Goal: Transaction & Acquisition: Obtain resource

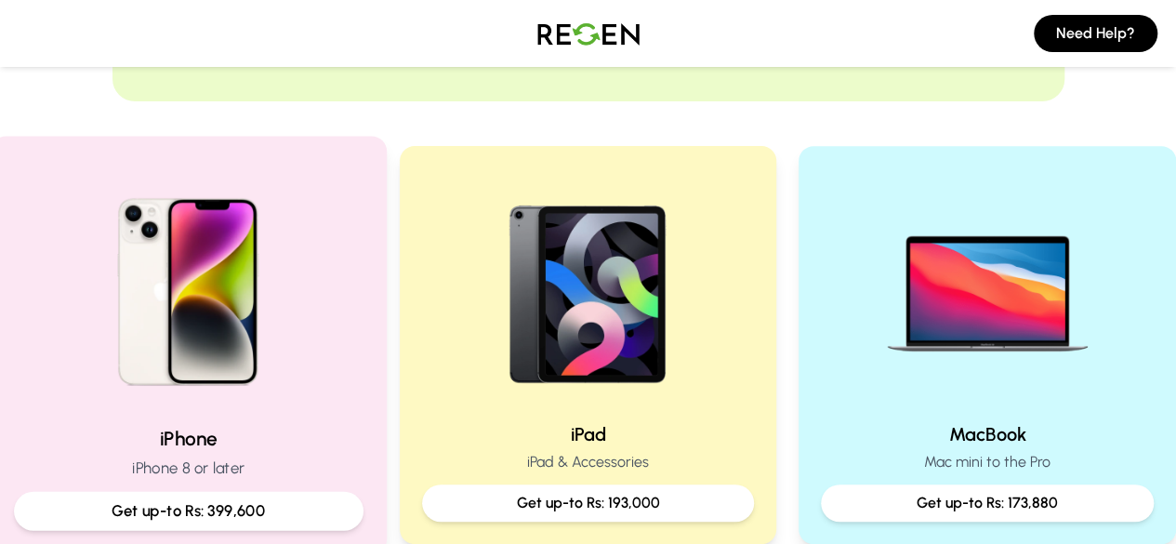
scroll to position [372, 0]
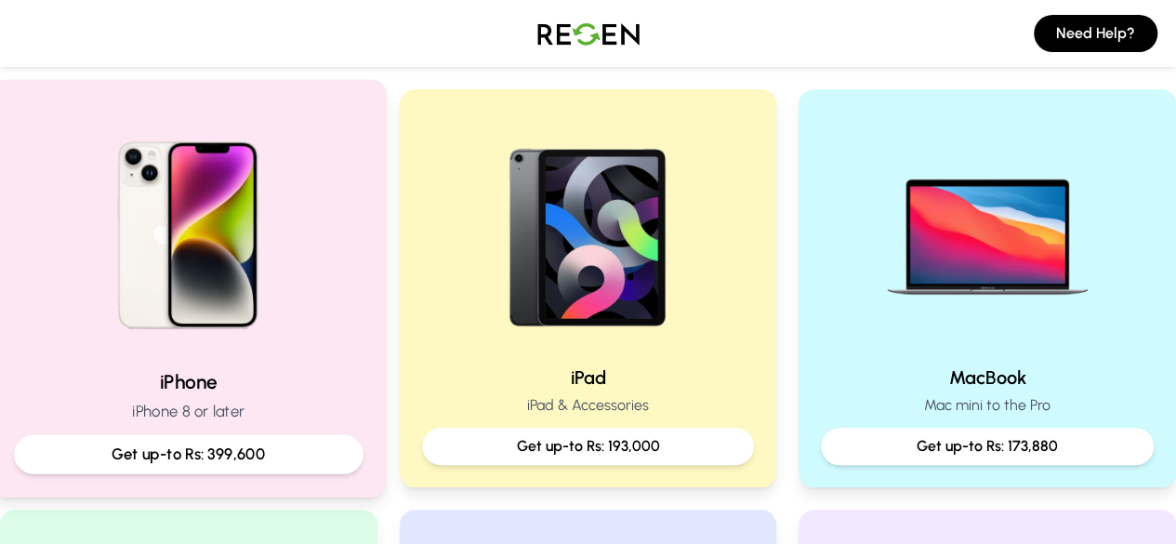
click at [242, 310] on img at bounding box center [188, 228] width 250 height 250
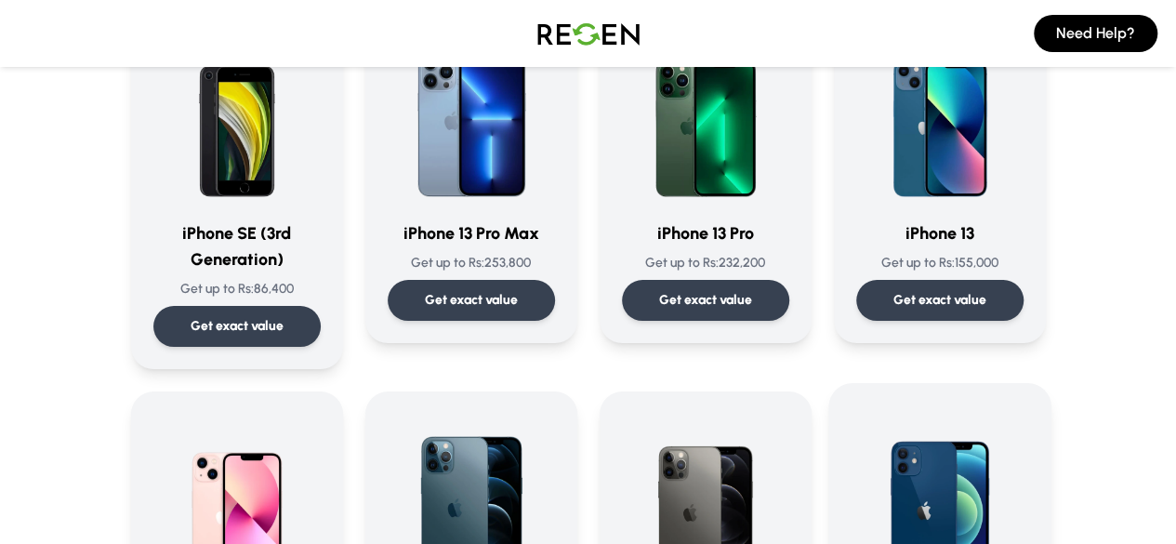
scroll to position [929, 0]
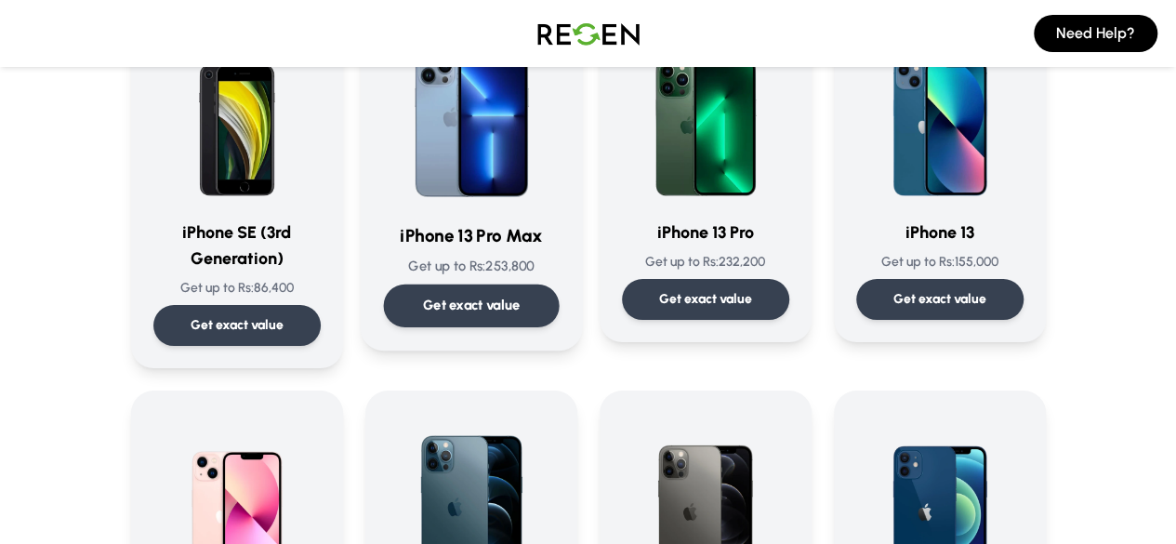
click at [450, 179] on img at bounding box center [471, 113] width 176 height 188
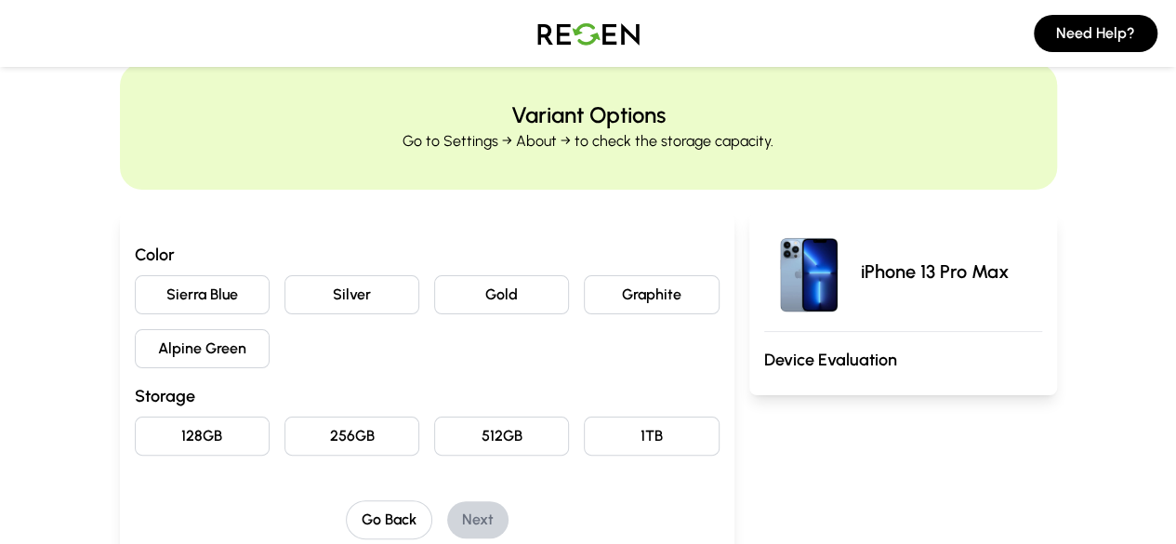
scroll to position [186, 0]
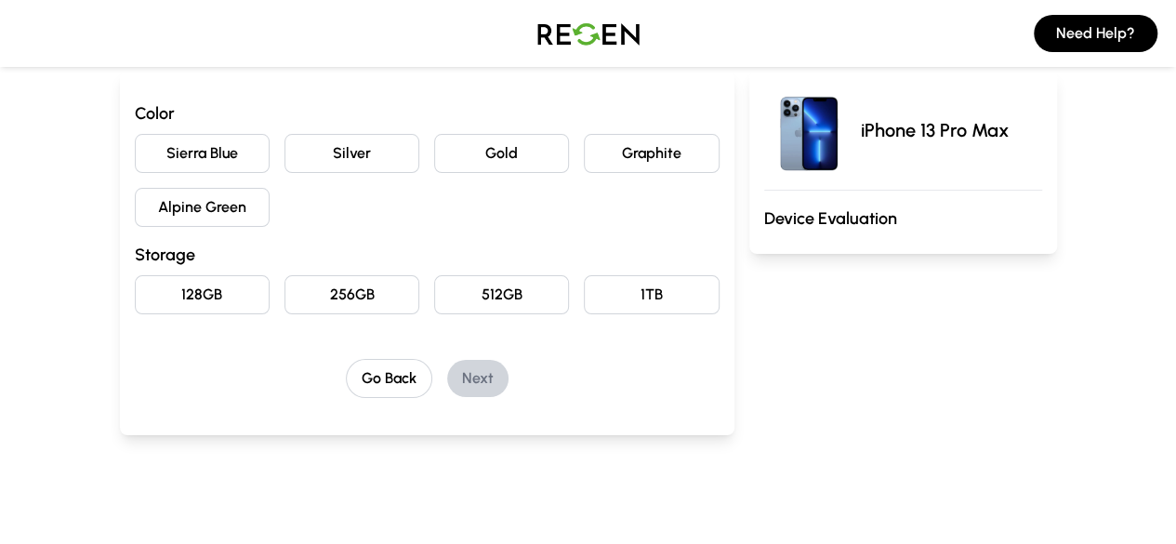
click at [349, 153] on button "Silver" at bounding box center [351, 153] width 135 height 39
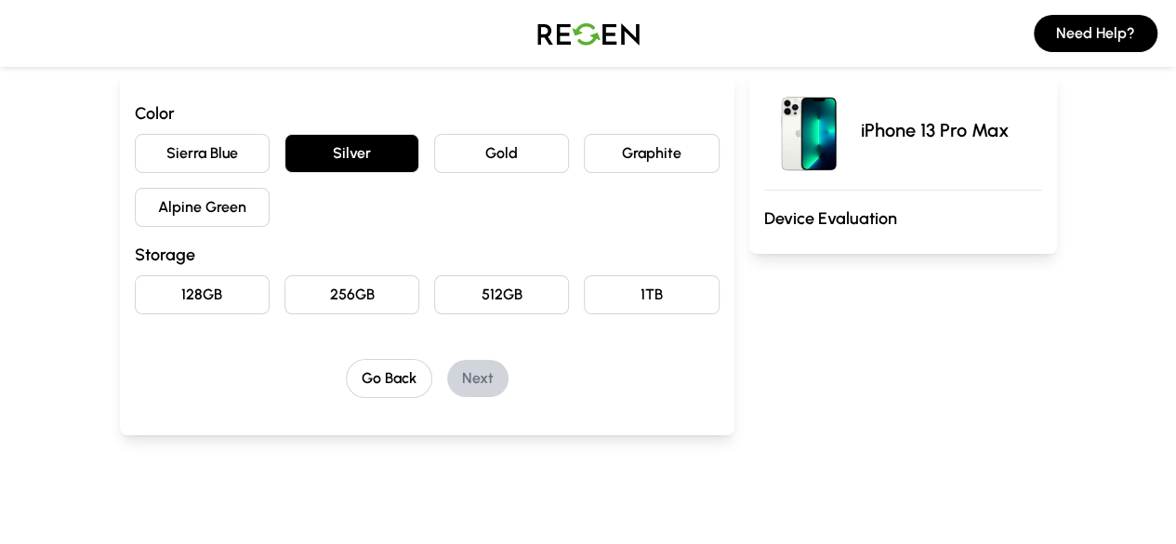
click at [291, 291] on button "256GB" at bounding box center [351, 294] width 135 height 39
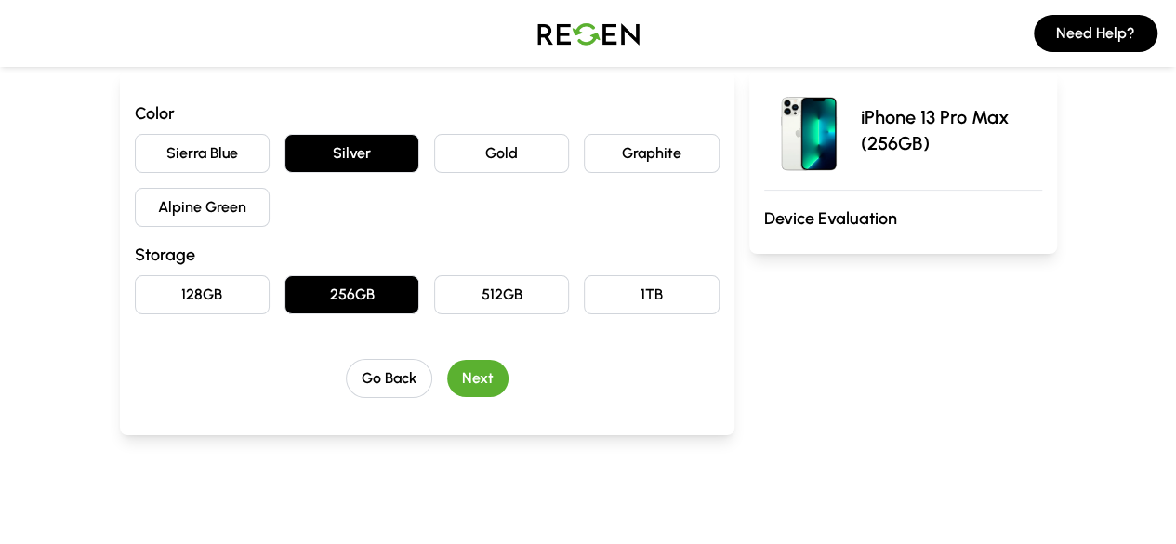
click at [455, 368] on button "Next" at bounding box center [477, 378] width 61 height 37
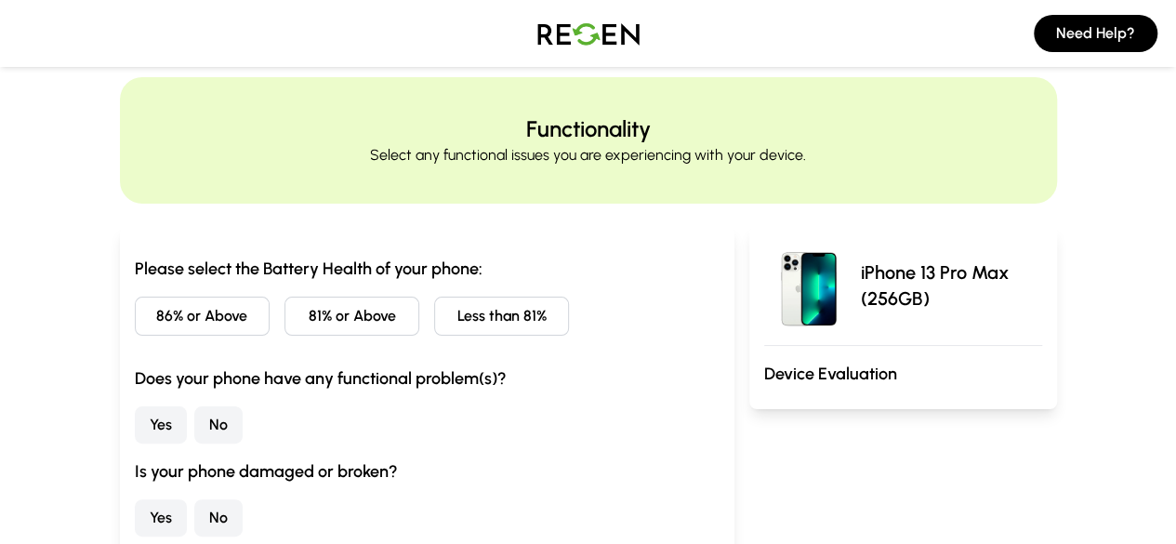
scroll to position [93, 0]
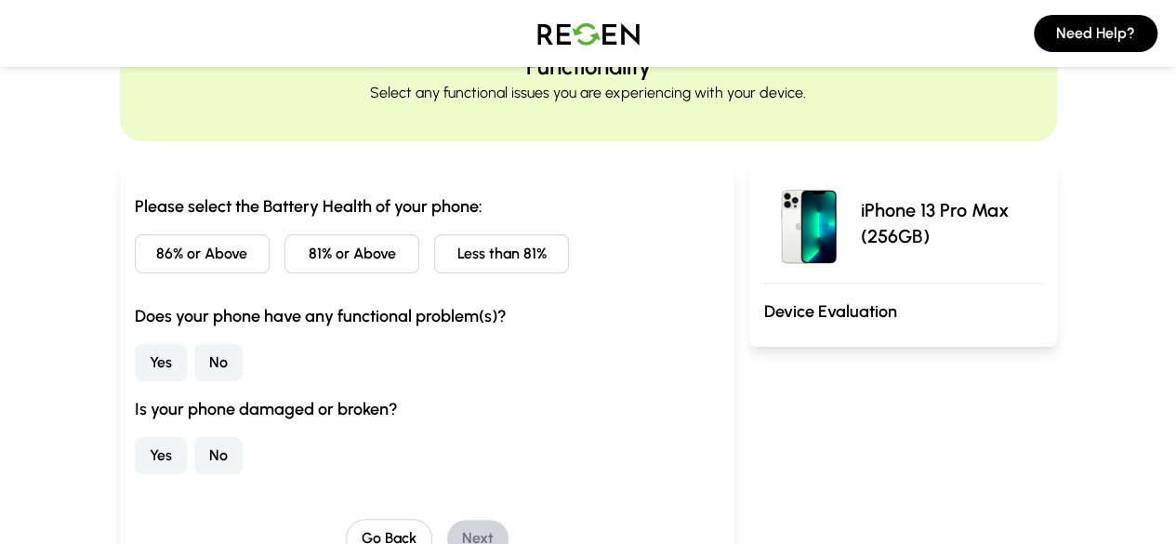
click at [308, 252] on button "81% or Above" at bounding box center [351, 253] width 135 height 39
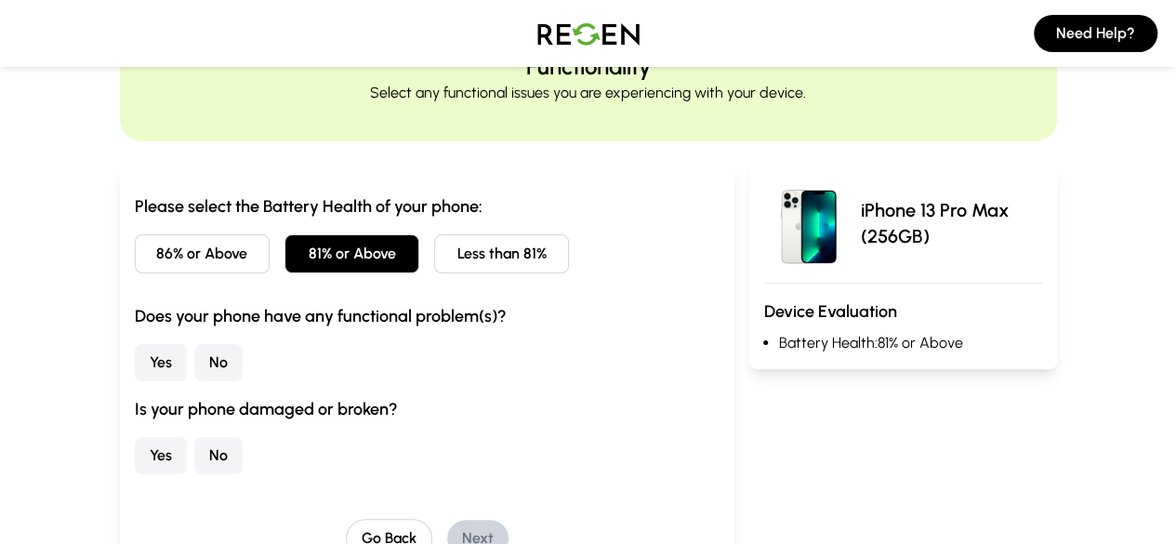
click at [194, 356] on button "No" at bounding box center [218, 362] width 48 height 37
click at [194, 456] on button "No" at bounding box center [218, 455] width 48 height 37
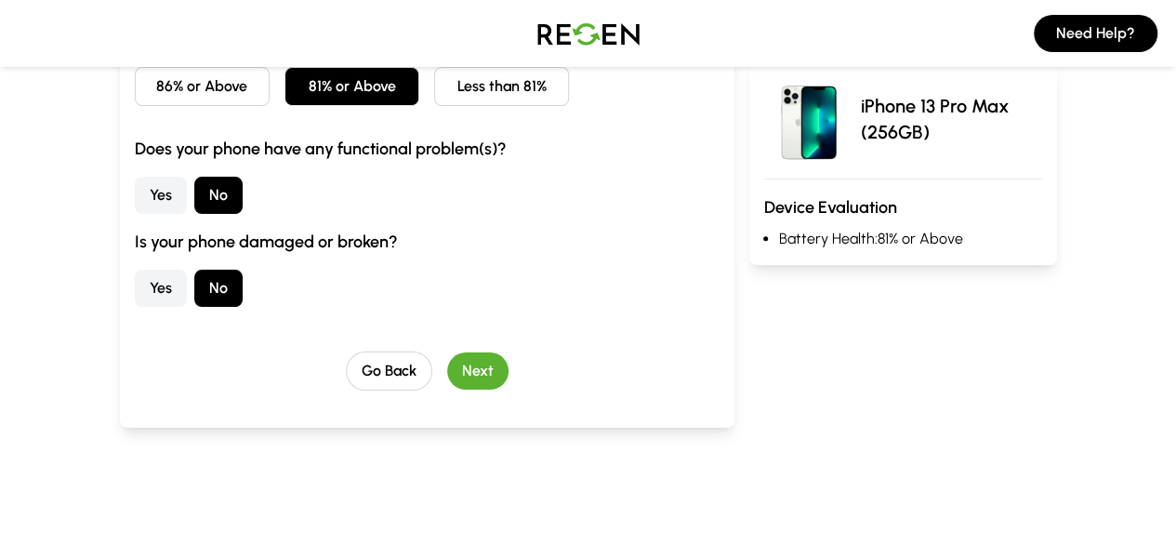
scroll to position [279, 0]
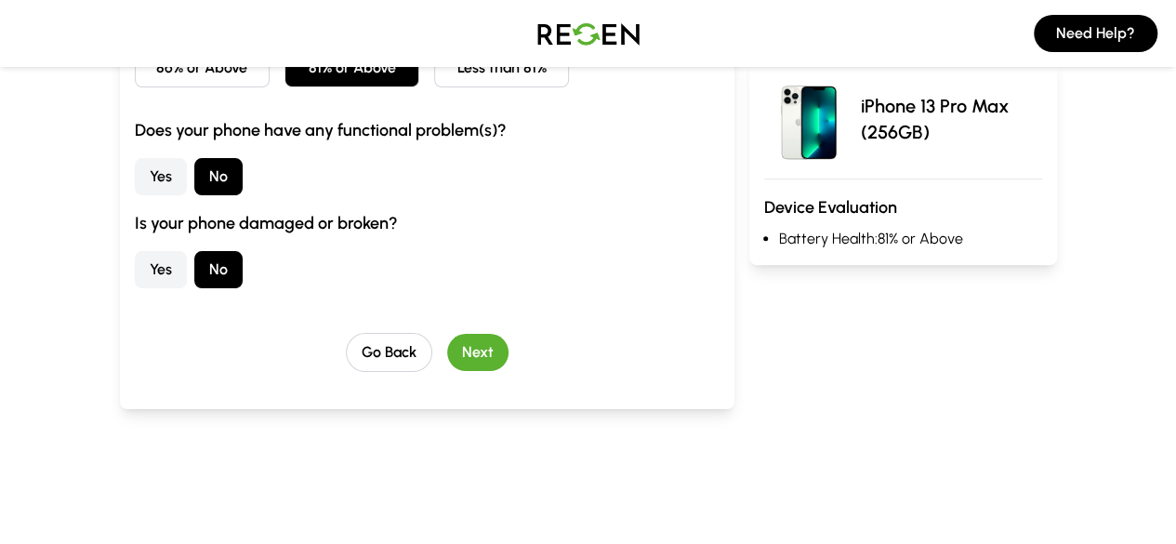
click at [447, 343] on button "Next" at bounding box center [477, 352] width 61 height 37
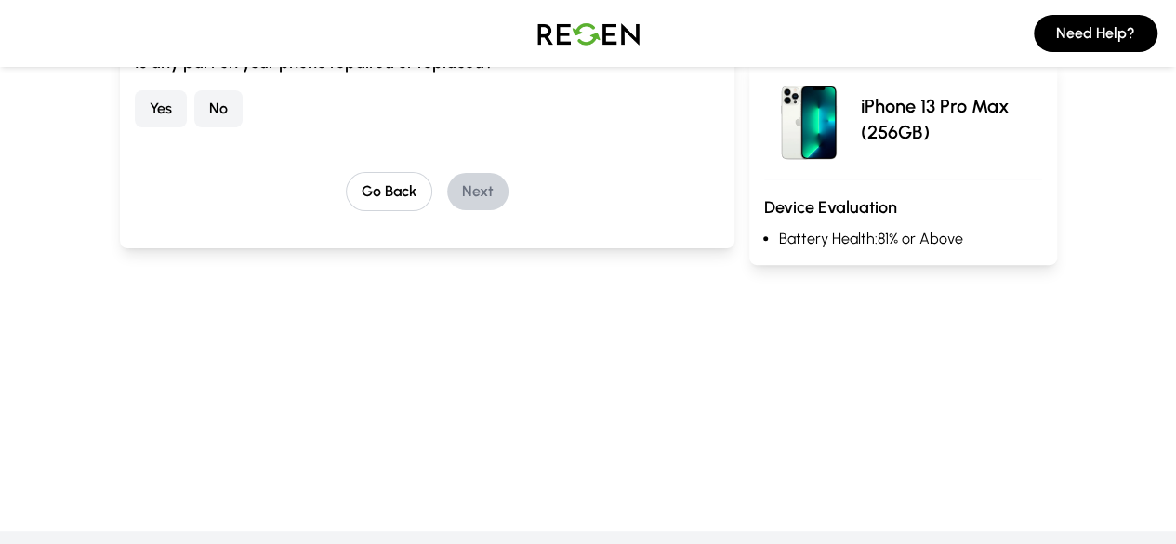
scroll to position [93, 0]
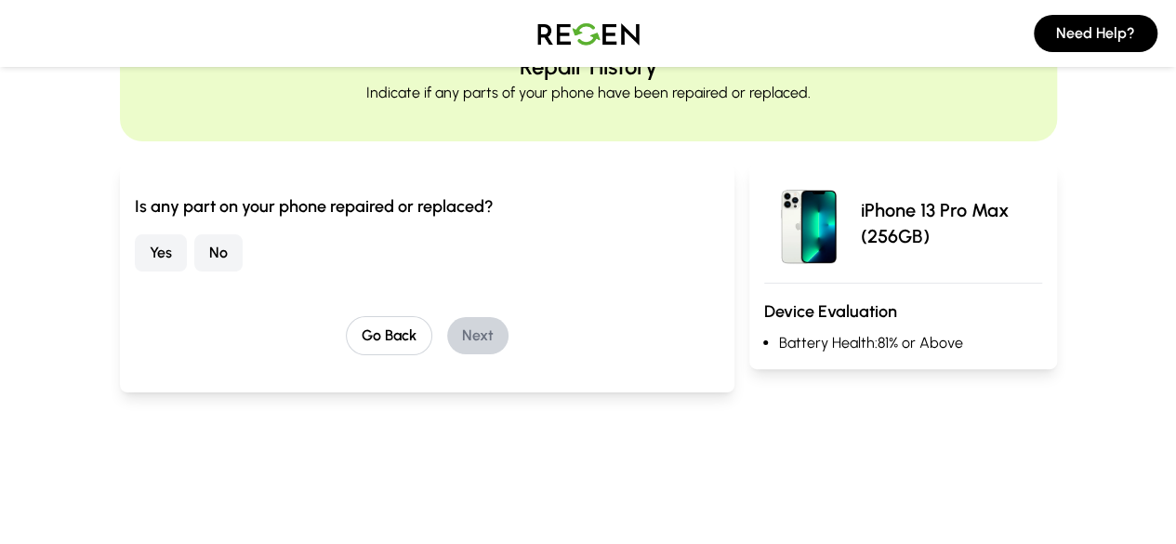
click at [194, 248] on button "No" at bounding box center [218, 252] width 48 height 37
click at [447, 332] on button "Next" at bounding box center [477, 335] width 61 height 37
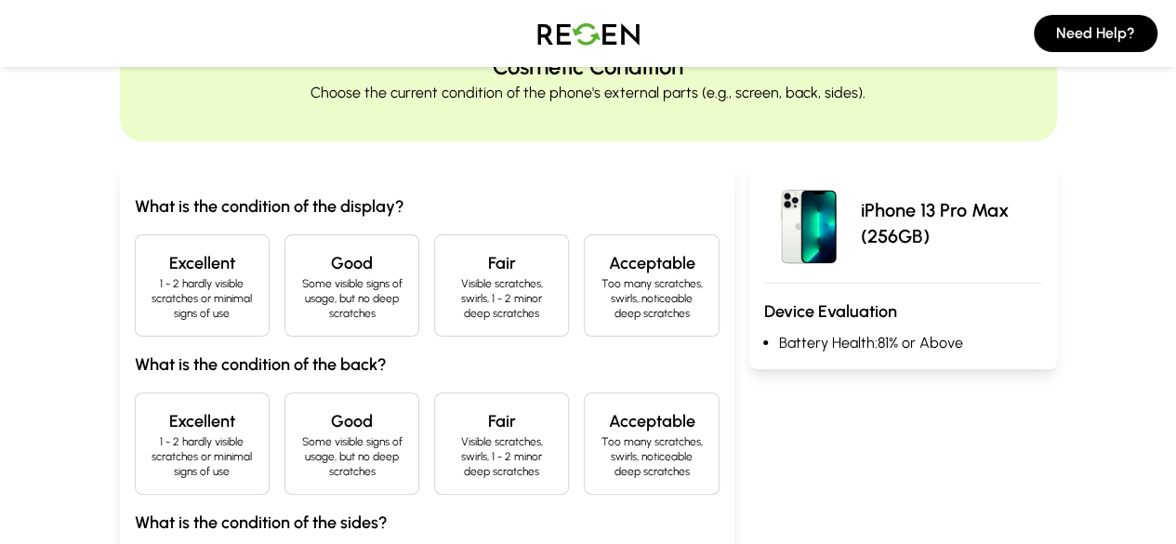
click at [151, 286] on p "1 - 2 hardly visible scratches or minimal signs of use" at bounding box center [202, 298] width 103 height 45
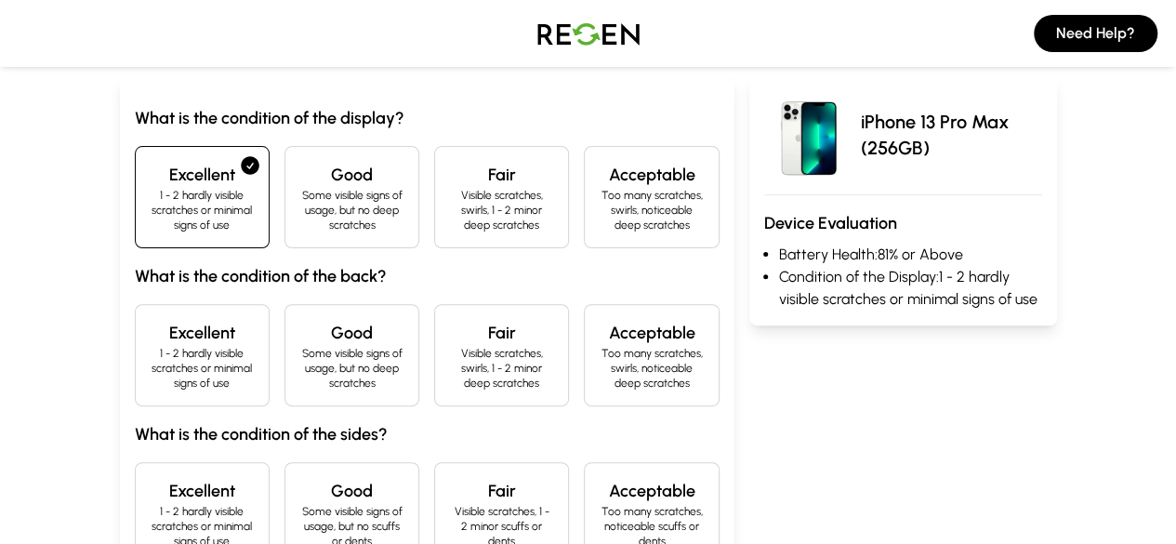
scroll to position [186, 0]
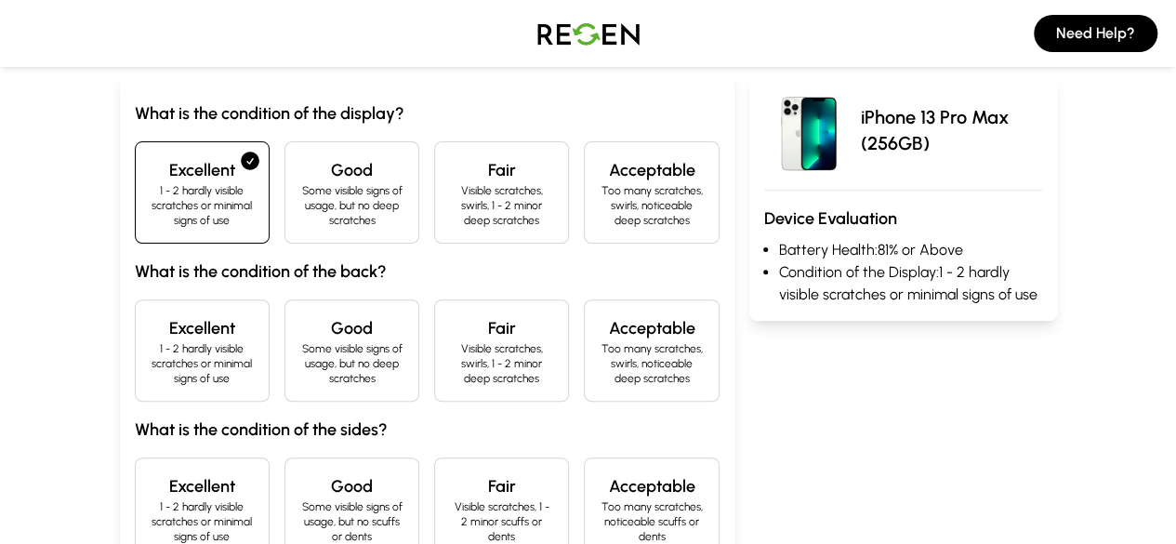
click at [151, 315] on h4 "Excellent" at bounding box center [202, 328] width 103 height 26
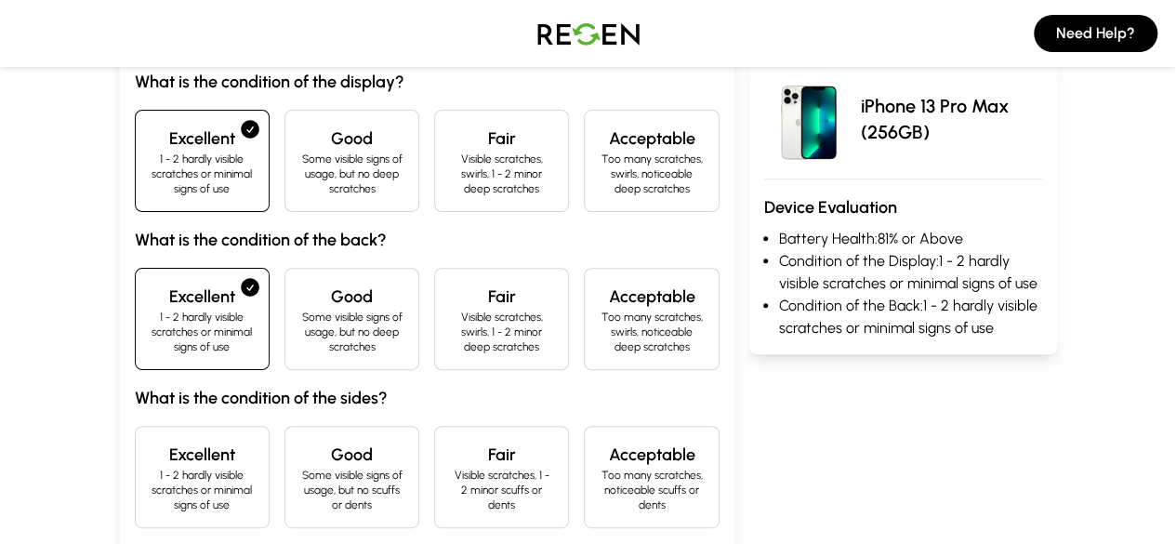
scroll to position [279, 0]
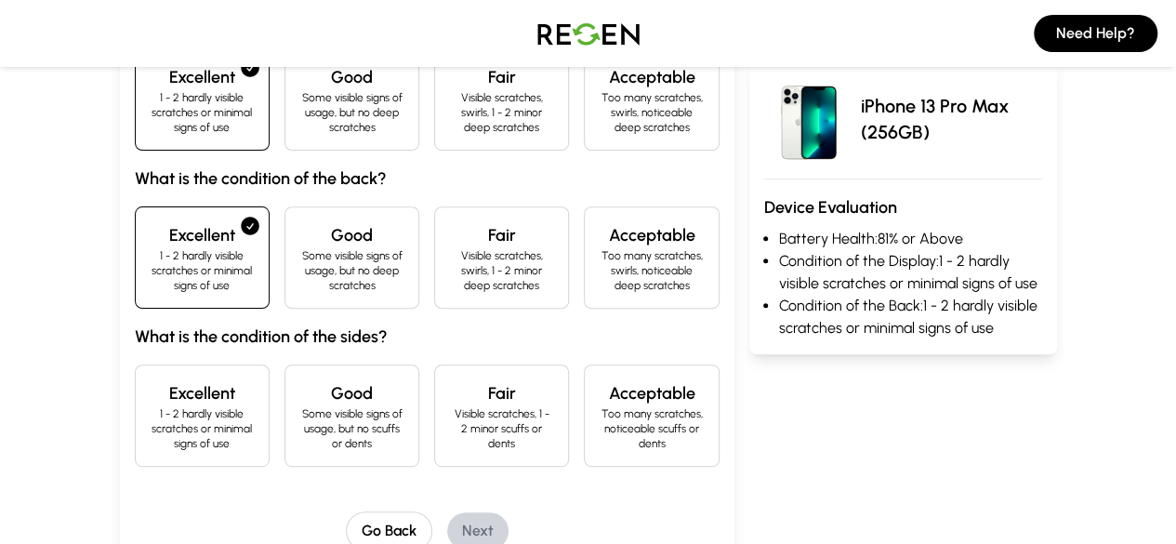
click at [151, 406] on p "1 - 2 hardly visible scratches or minimal signs of use" at bounding box center [202, 428] width 103 height 45
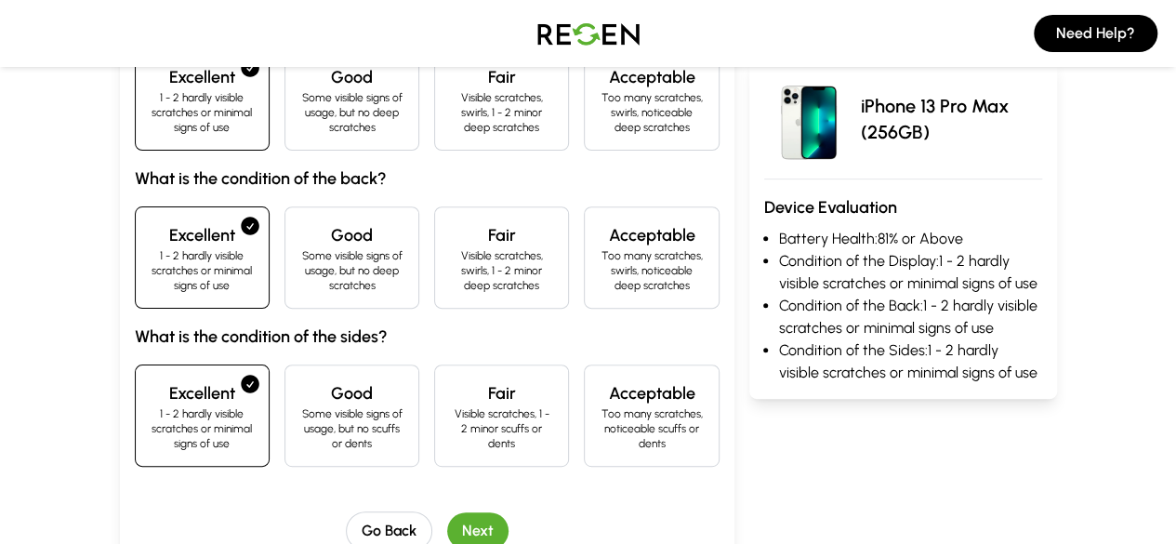
click at [447, 512] on button "Next" at bounding box center [477, 530] width 61 height 37
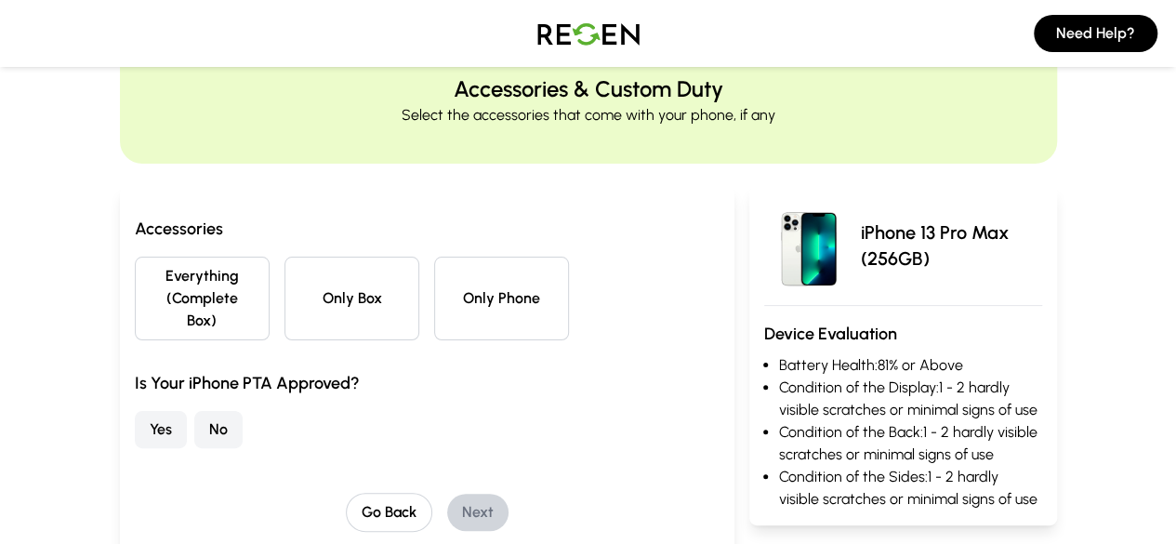
scroll to position [0, 0]
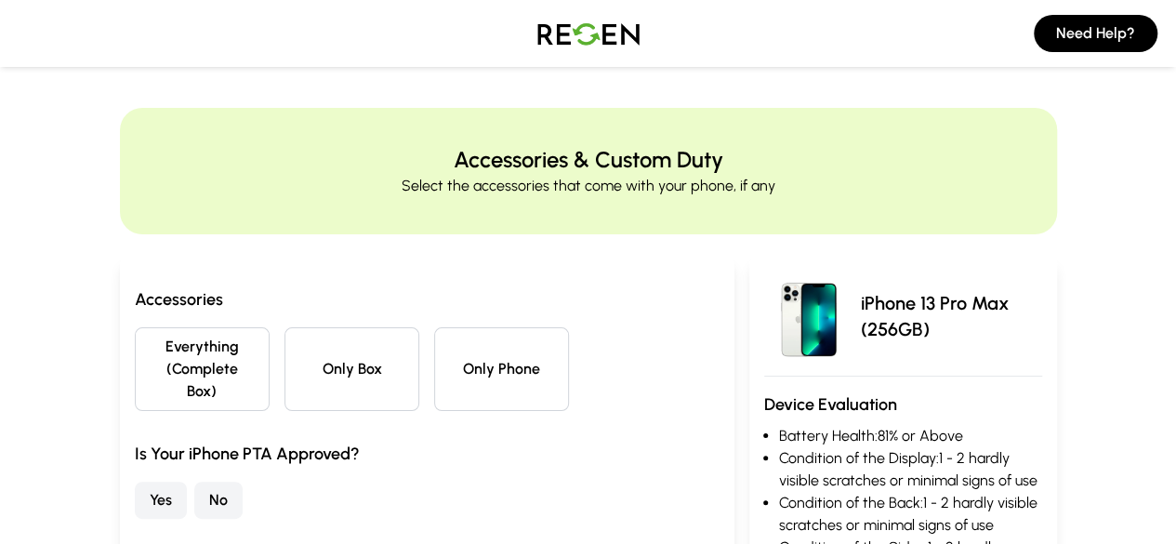
click at [141, 367] on button "Everything (Complete Box)" at bounding box center [202, 369] width 135 height 84
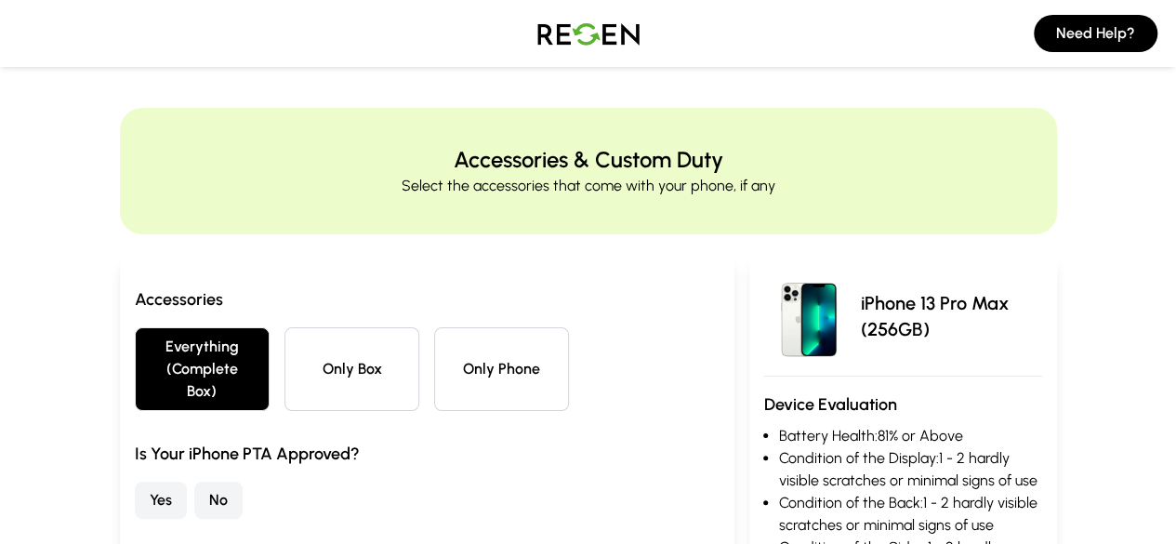
click at [194, 481] on button "No" at bounding box center [218, 499] width 48 height 37
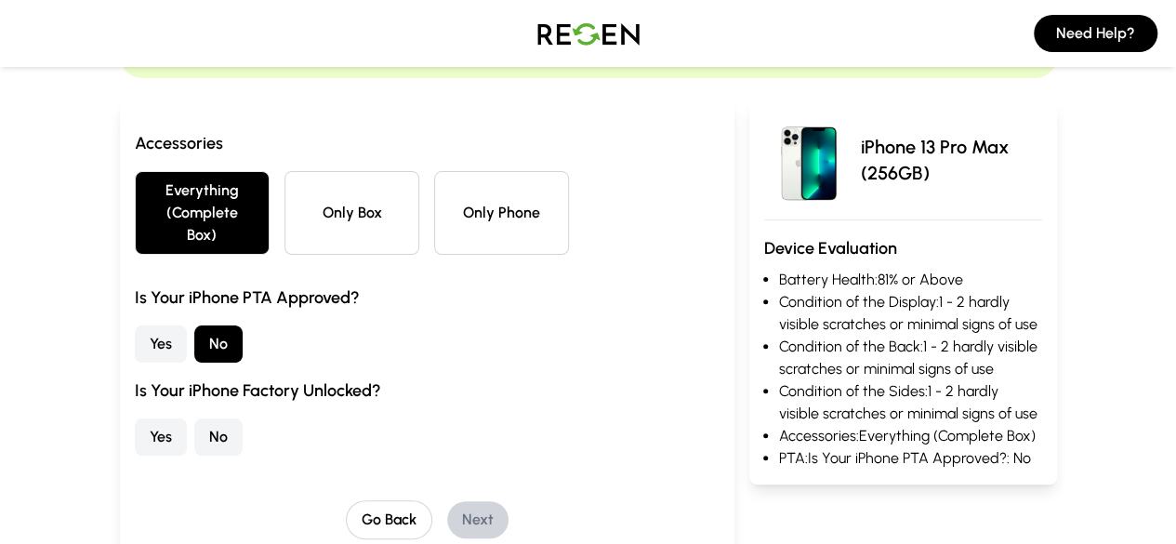
scroll to position [186, 0]
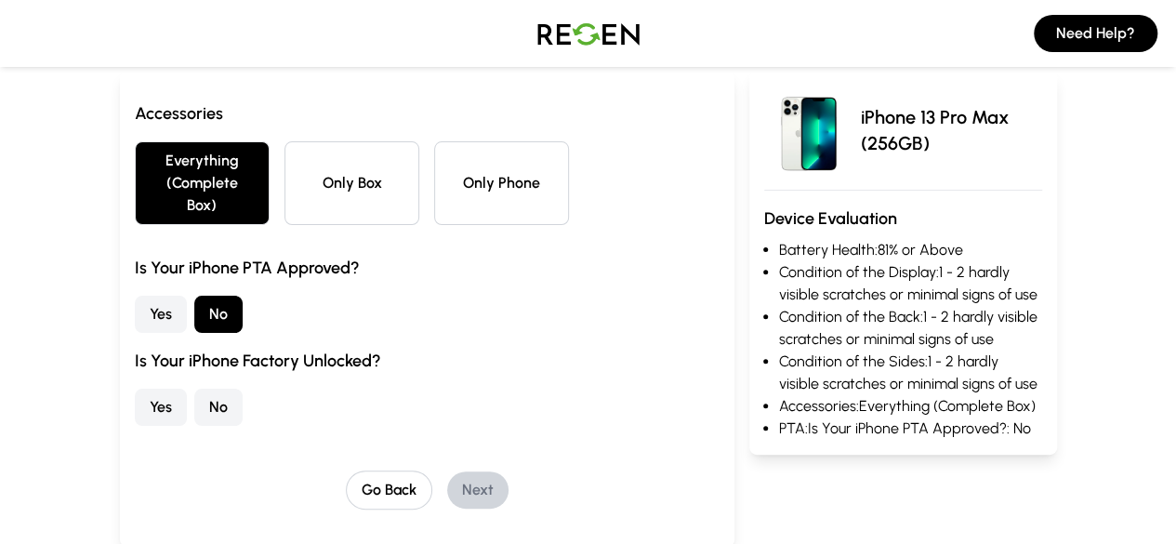
click at [135, 389] on button "Yes" at bounding box center [161, 407] width 52 height 37
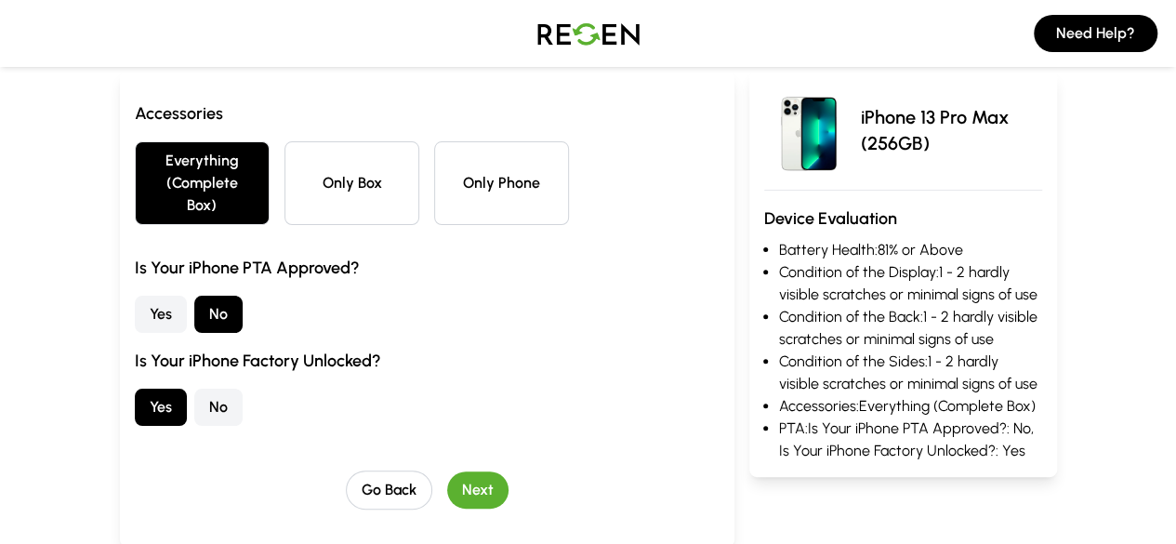
click at [447, 471] on button "Next" at bounding box center [477, 489] width 61 height 37
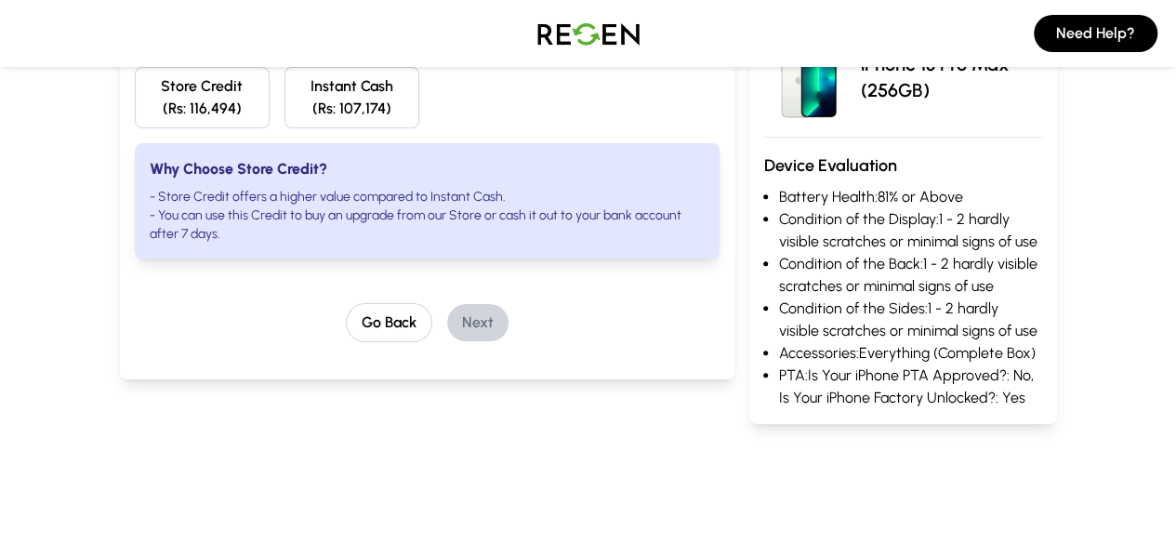
scroll to position [0, 0]
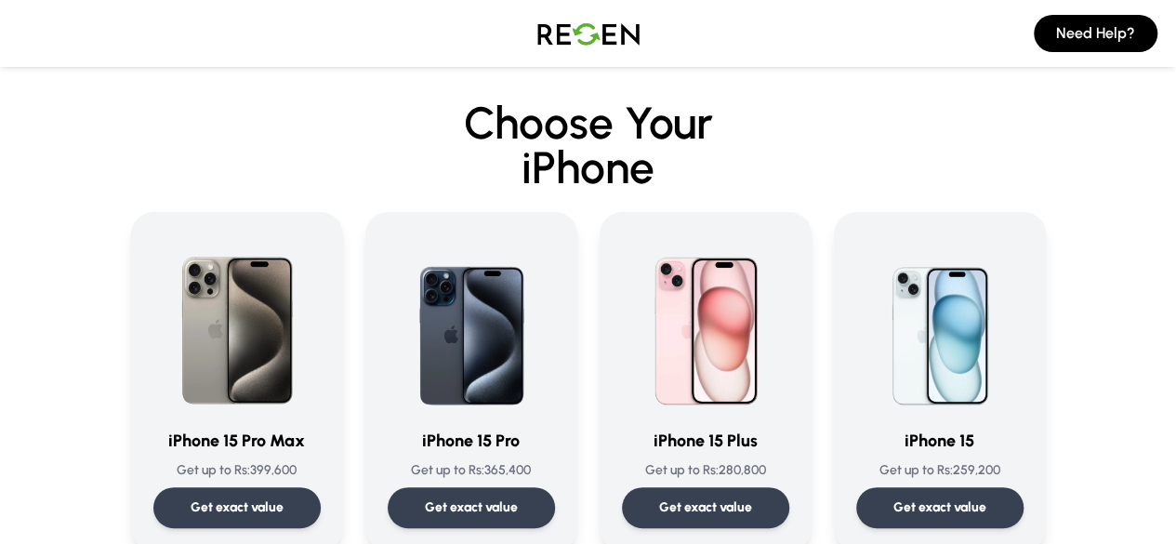
click at [7, 7] on div "Need Help?" at bounding box center [588, 33] width 1176 height 67
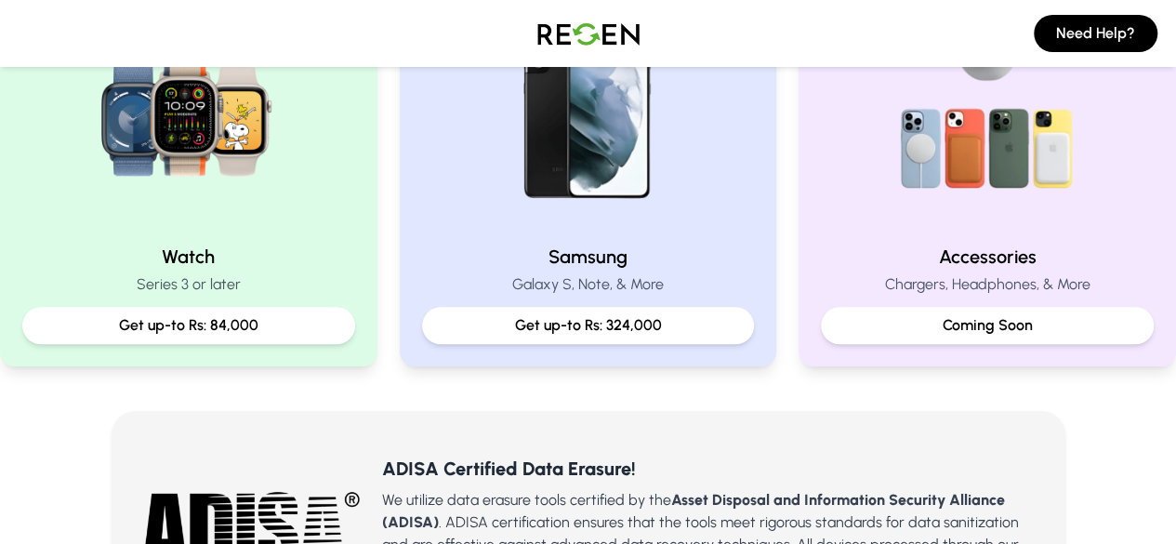
scroll to position [837, 0]
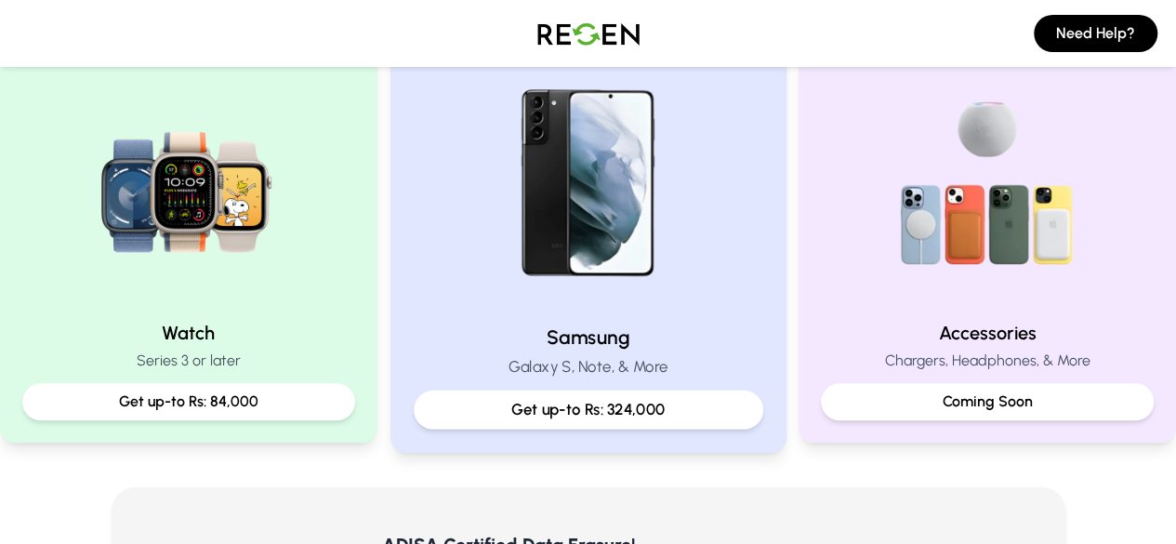
click at [574, 249] on img at bounding box center [588, 184] width 250 height 250
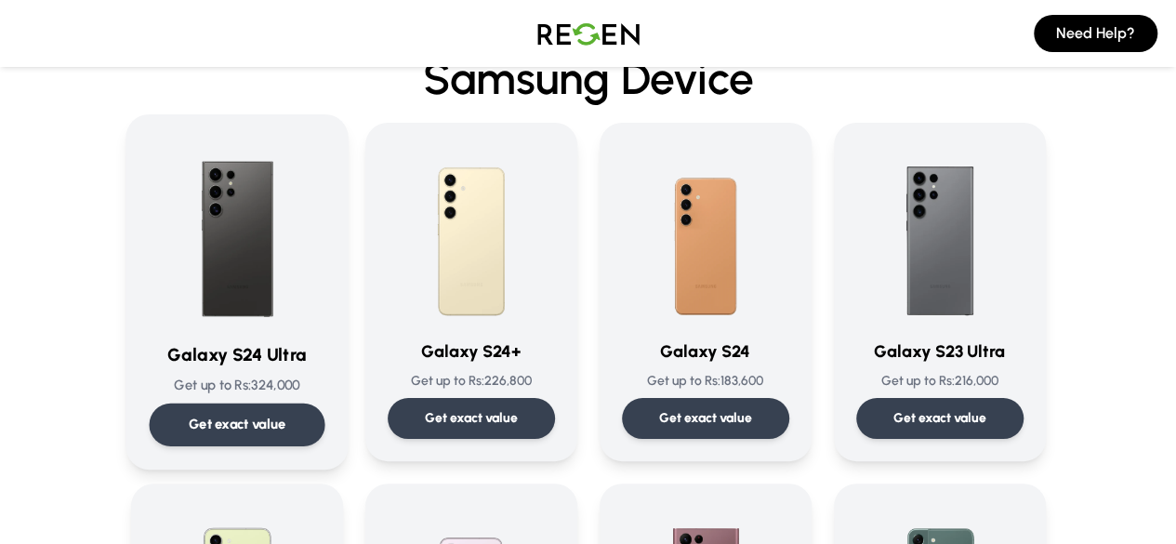
scroll to position [93, 0]
